Goal: Task Accomplishment & Management: Use online tool/utility

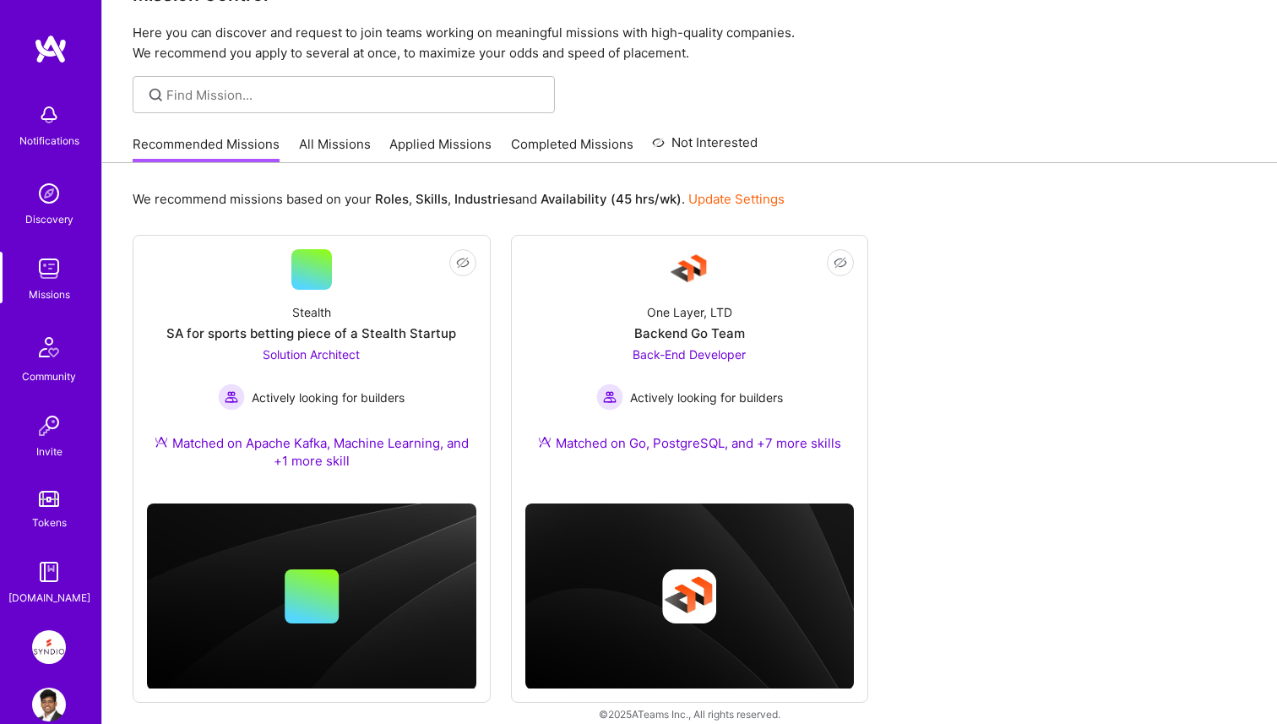
scroll to position [69, 0]
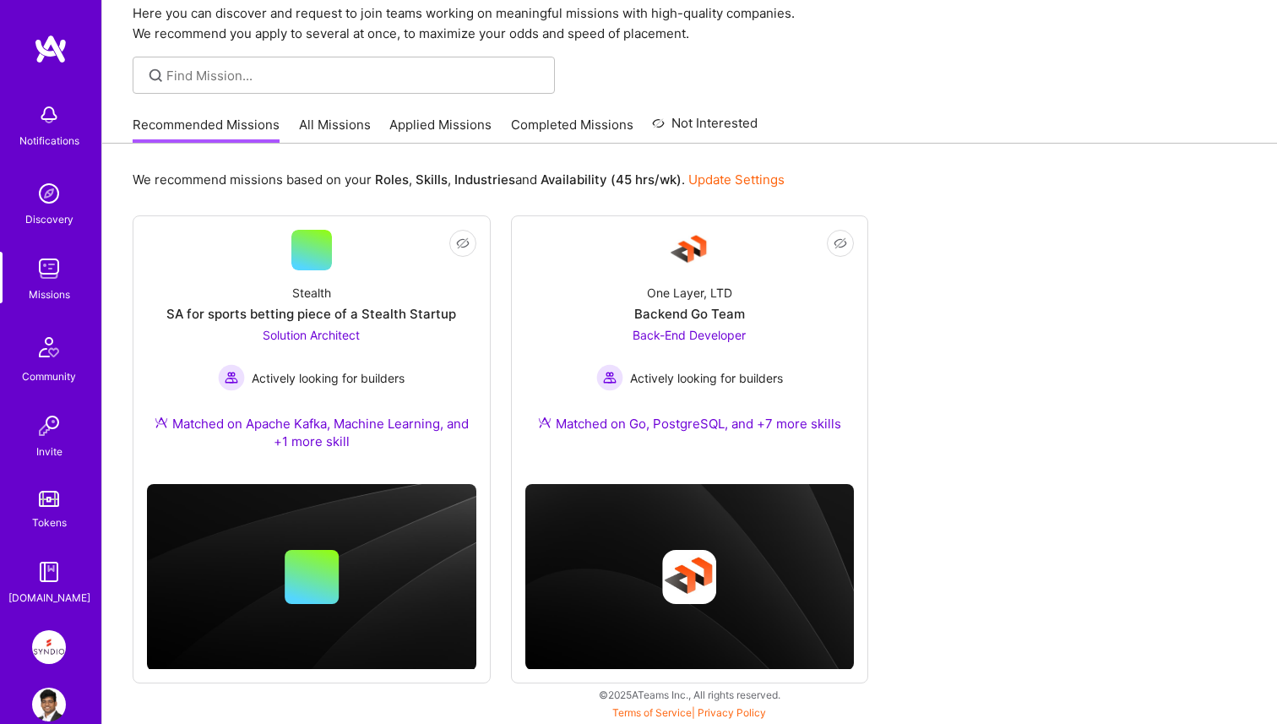
click at [338, 125] on link "All Missions" at bounding box center [335, 130] width 72 height 28
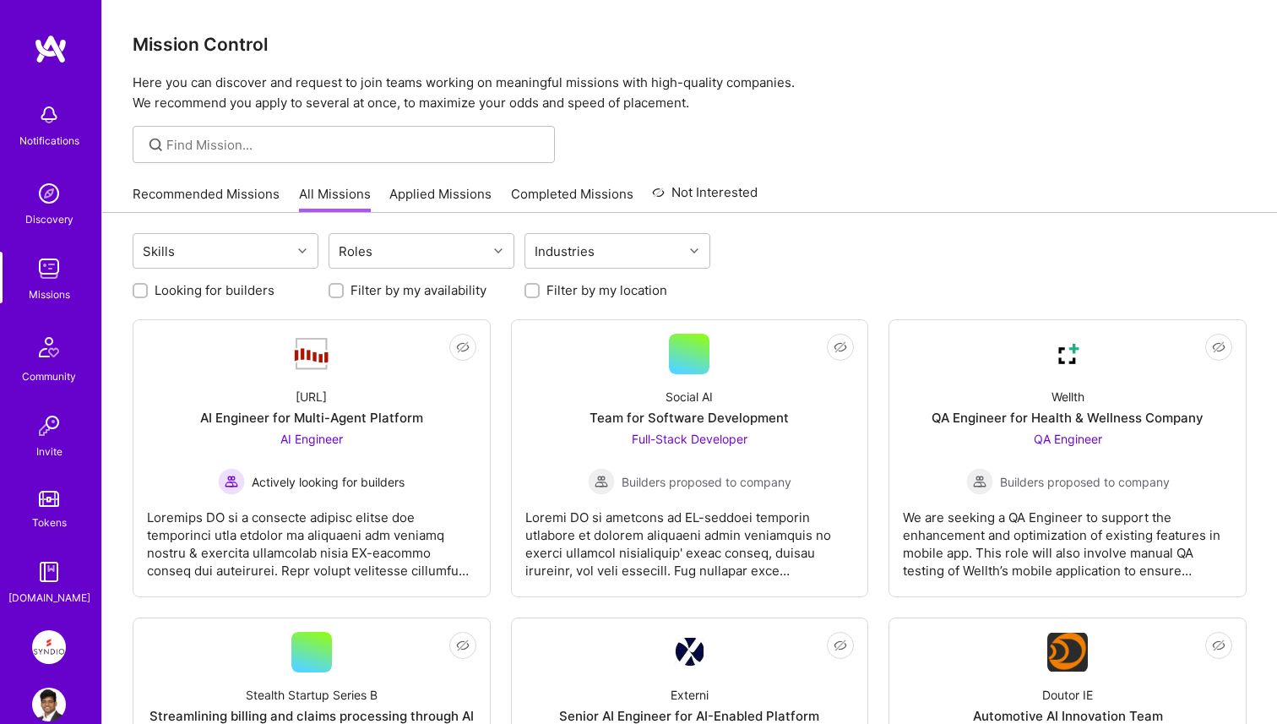
click at [436, 192] on link "Applied Missions" at bounding box center [440, 199] width 102 height 28
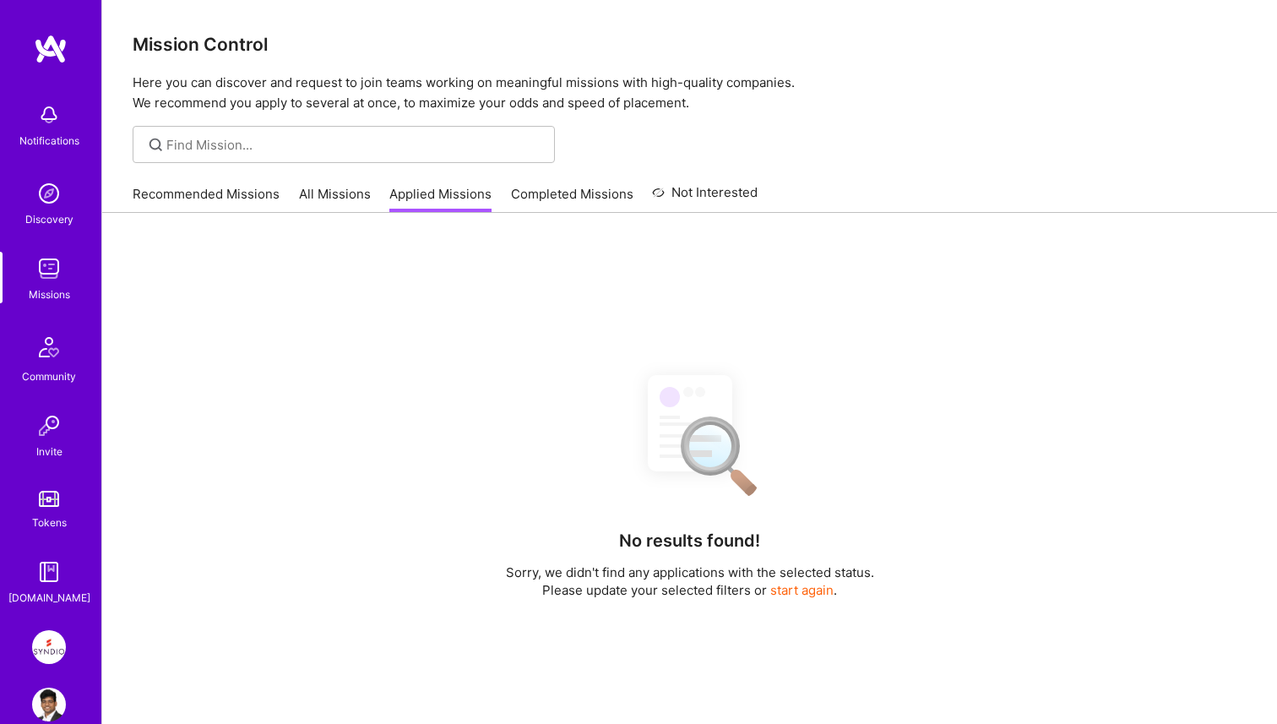
click at [339, 203] on link "All Missions" at bounding box center [335, 199] width 72 height 28
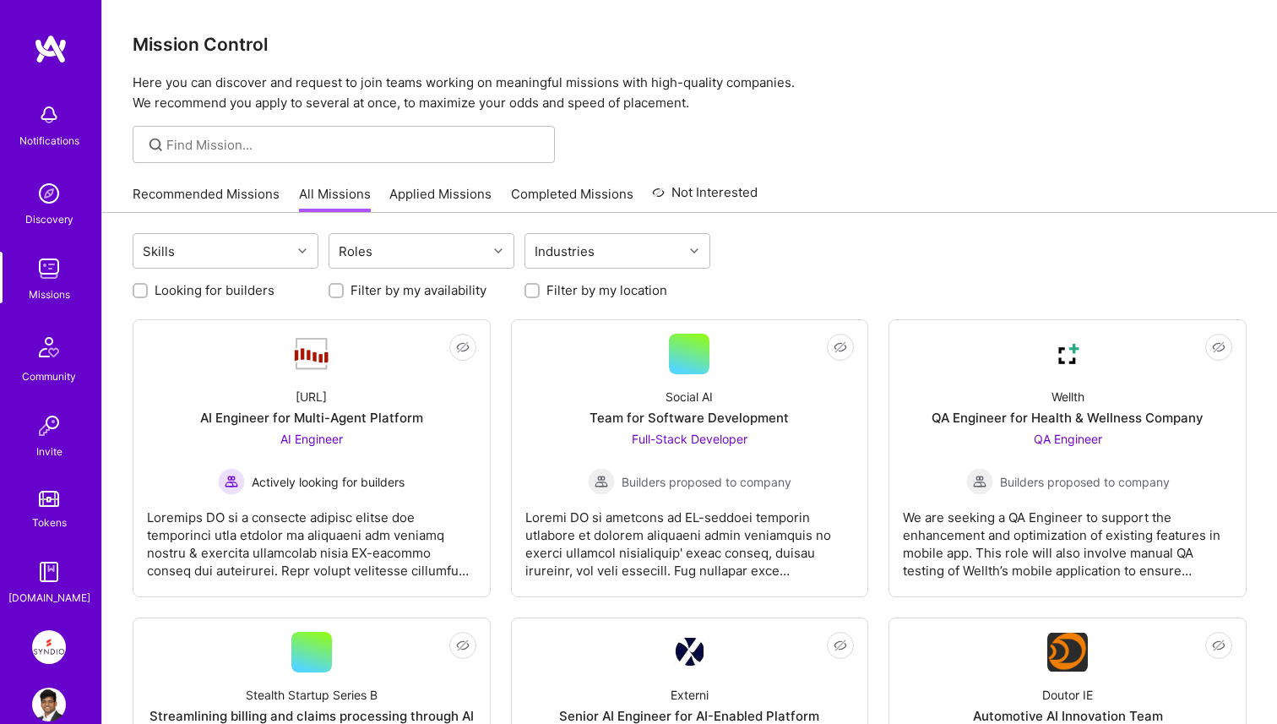
click at [189, 294] on label "Looking for builders" at bounding box center [215, 290] width 120 height 18
click at [148, 294] on input "Looking for builders" at bounding box center [142, 291] width 12 height 12
checkbox input "true"
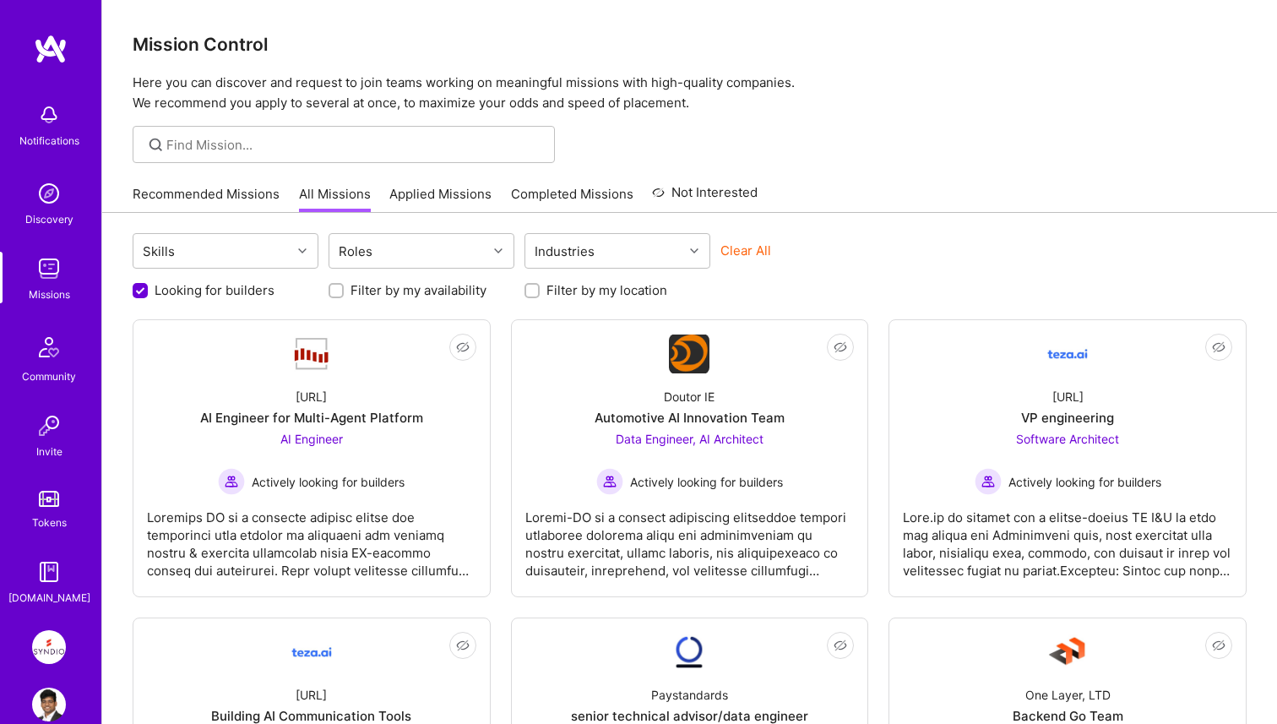
click at [551, 292] on label "Filter by my location" at bounding box center [606, 290] width 121 height 18
click at [539, 292] on input "Filter by my location" at bounding box center [534, 291] width 12 height 12
checkbox input "true"
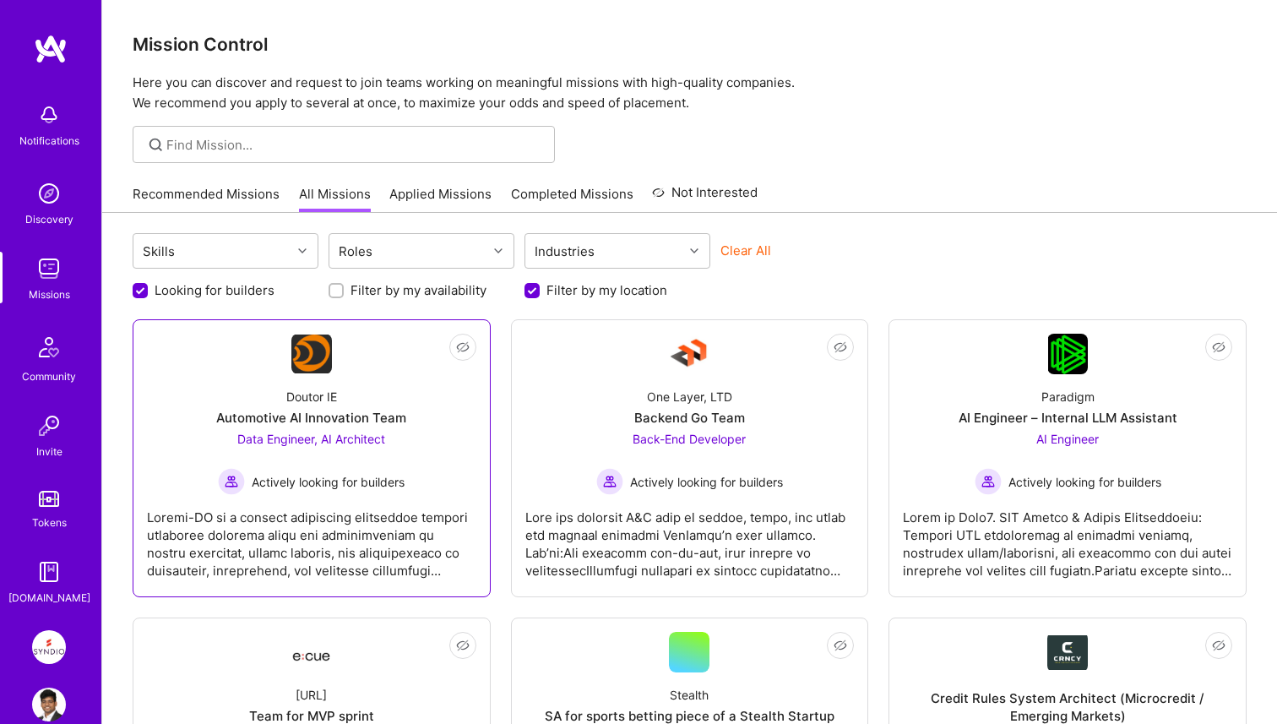
scroll to position [510, 0]
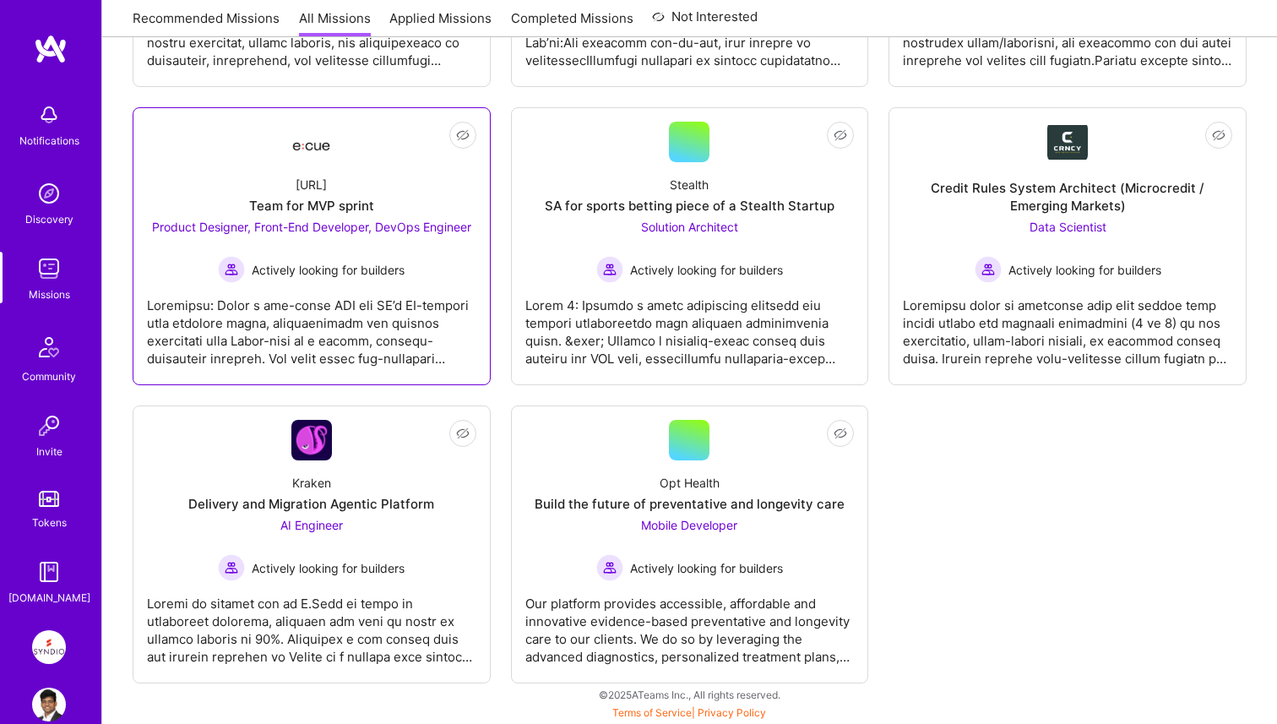
click at [343, 231] on span "Product Designer, Front-End Developer, DevOps Engineer" at bounding box center [311, 227] width 319 height 14
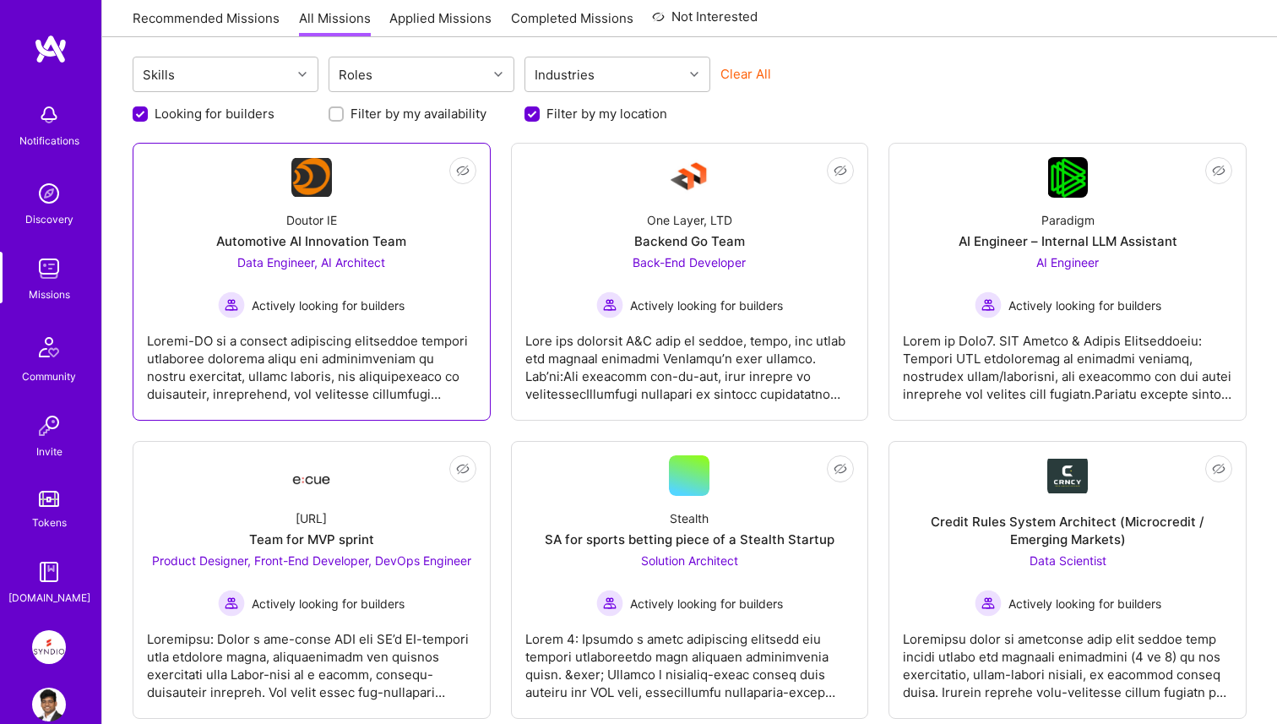
scroll to position [155, 0]
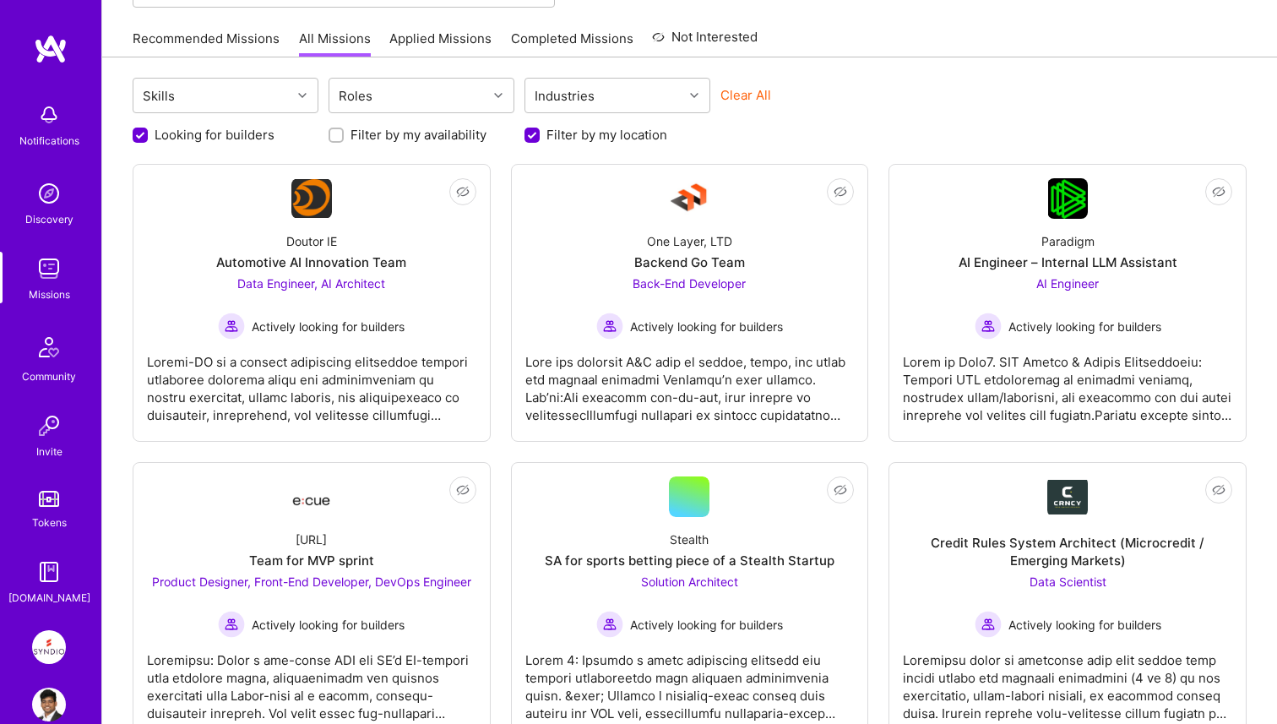
click at [430, 35] on link "Applied Missions" at bounding box center [440, 44] width 102 height 28
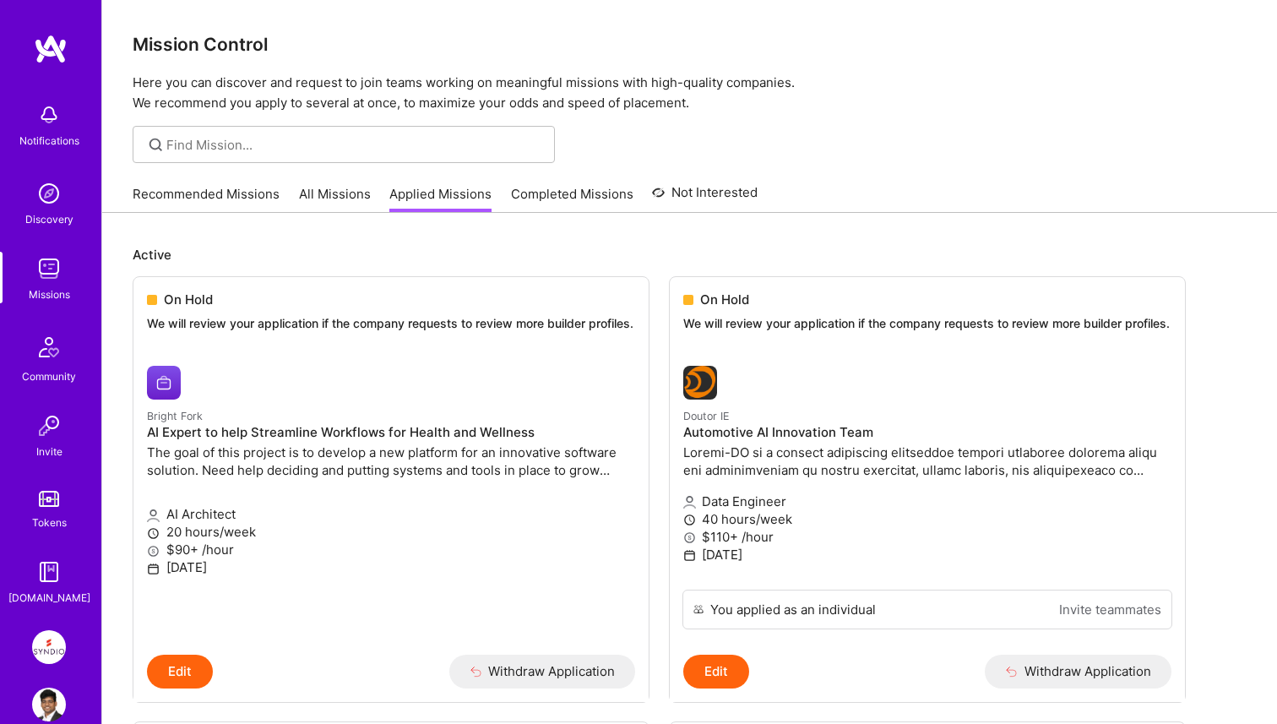
click at [550, 194] on link "Completed Missions" at bounding box center [572, 199] width 122 height 28
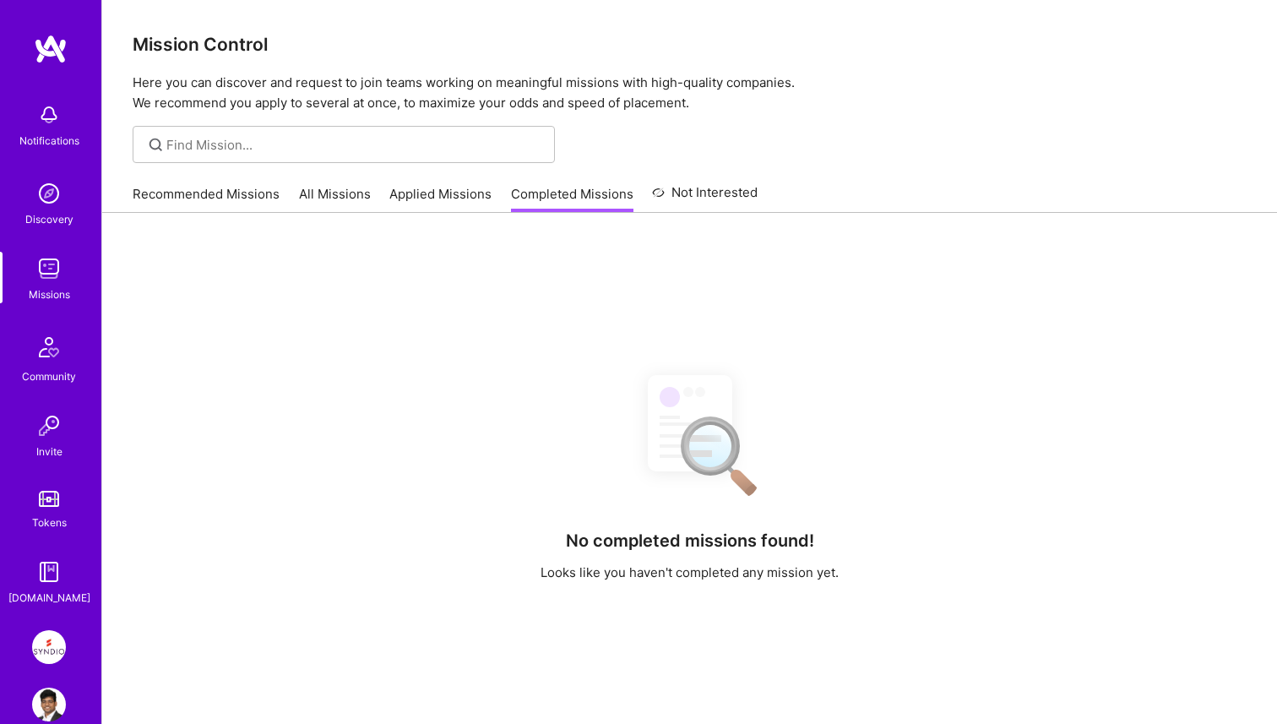
click at [428, 199] on link "Applied Missions" at bounding box center [440, 199] width 102 height 28
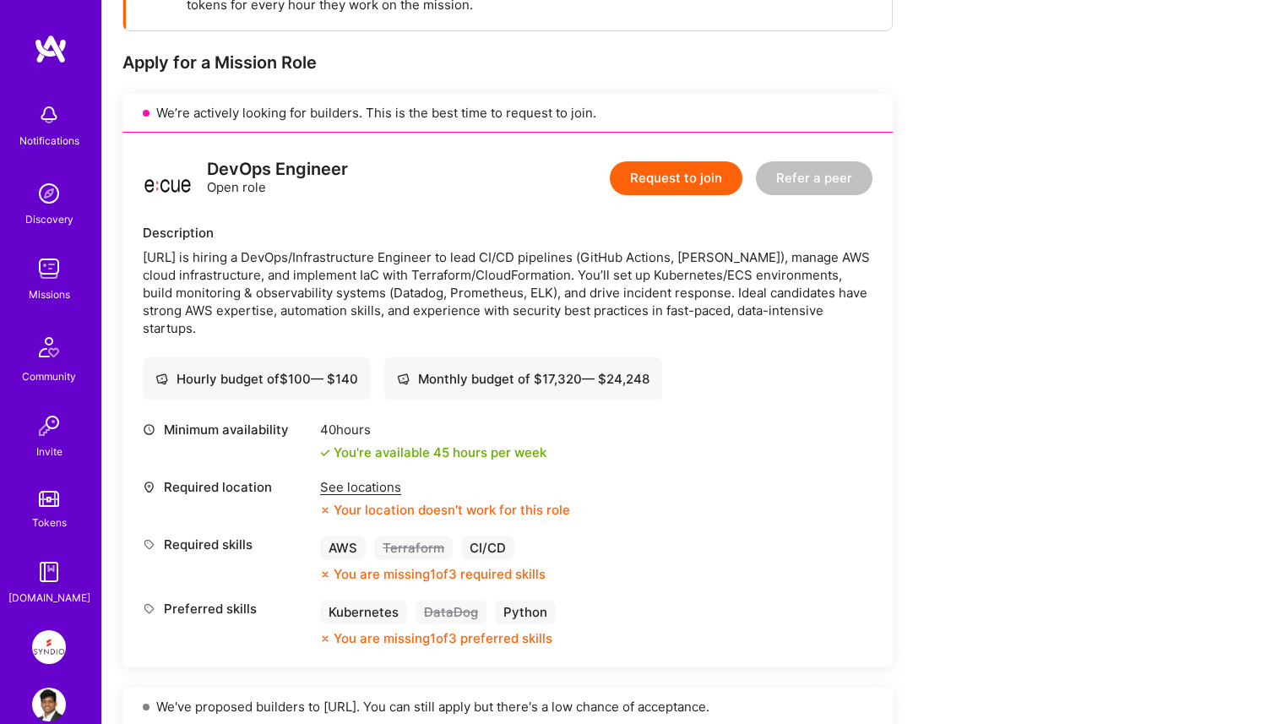
scroll to position [321, 0]
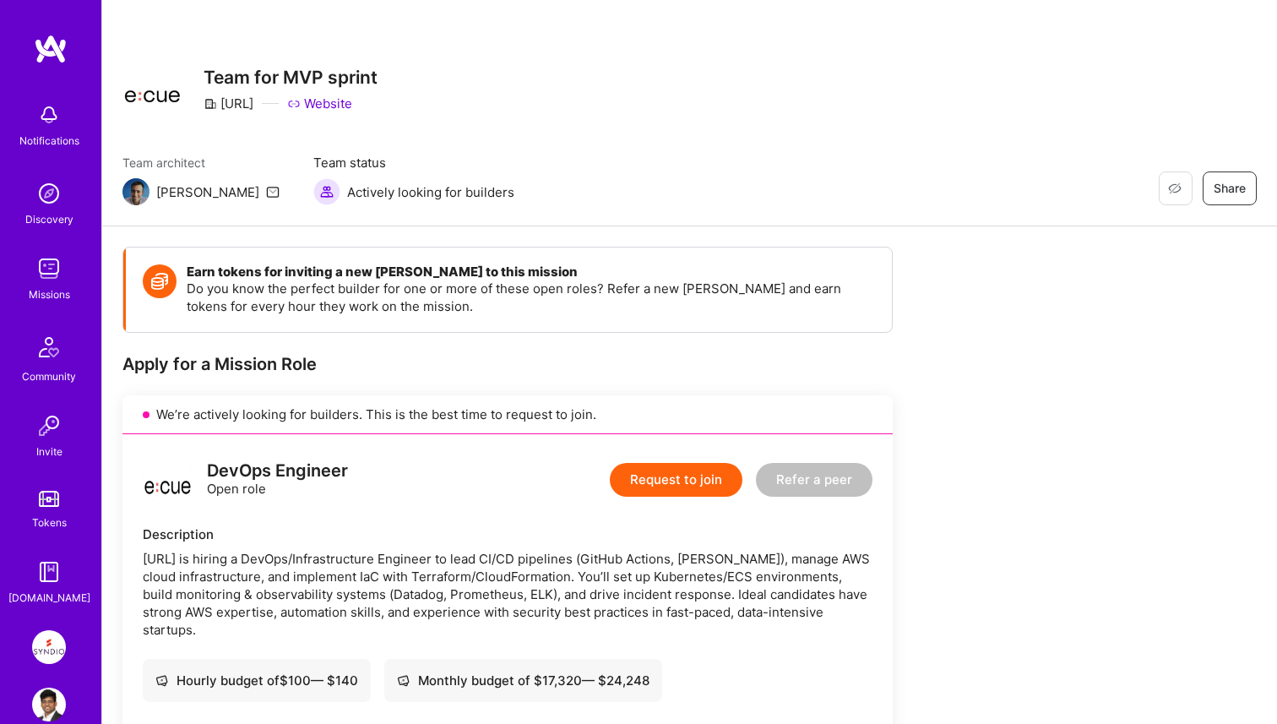
scroll to position [271, 0]
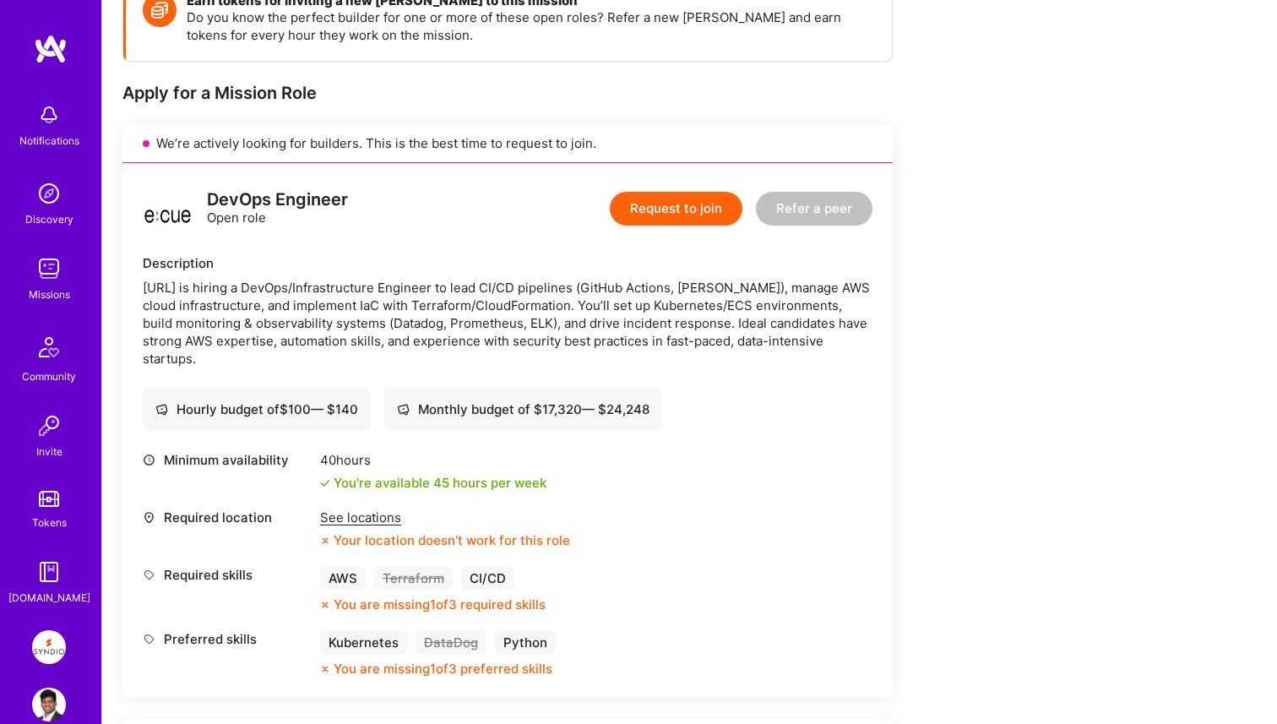
click at [46, 644] on img at bounding box center [49, 647] width 34 height 34
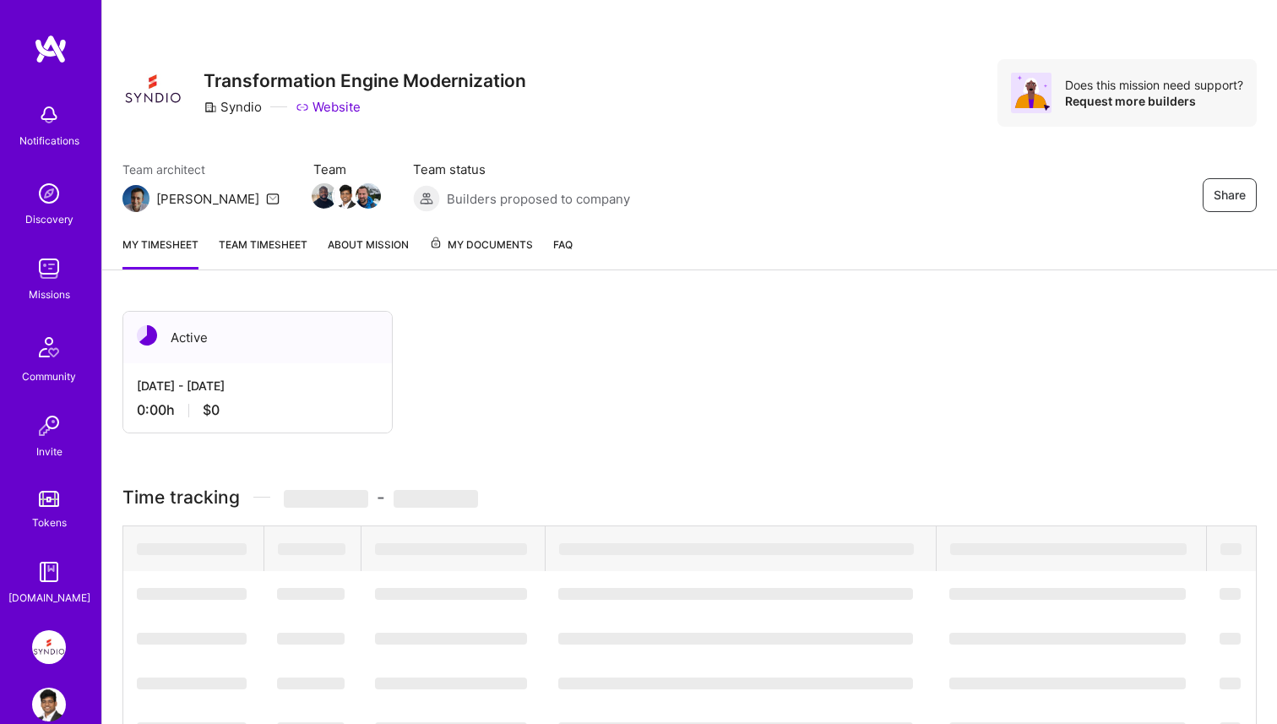
click at [267, 248] on link "Team timesheet" at bounding box center [263, 253] width 89 height 34
